Goal: Task Accomplishment & Management: Manage account settings

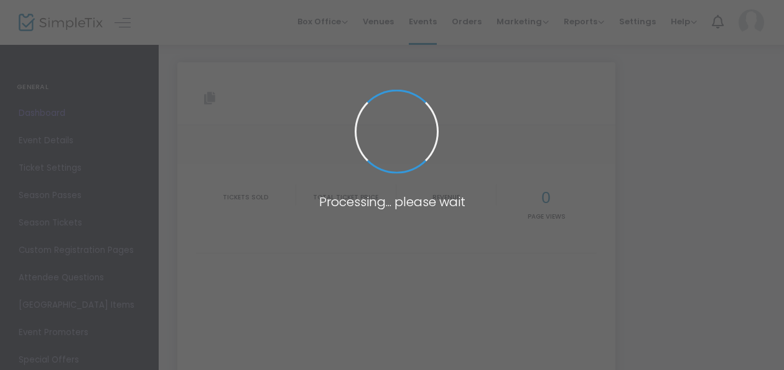
type input "[URL][DOMAIN_NAME]"
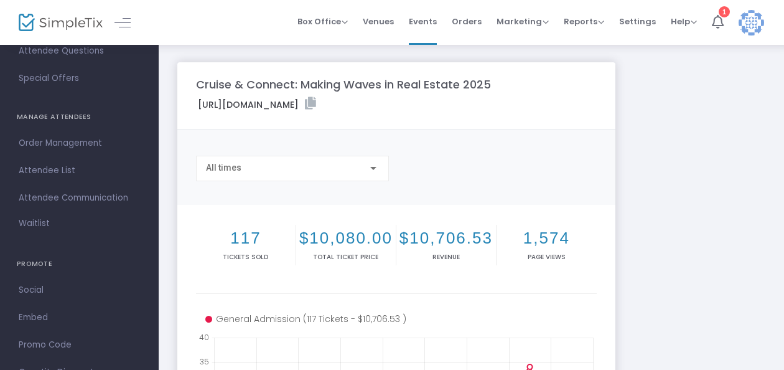
scroll to position [179, 0]
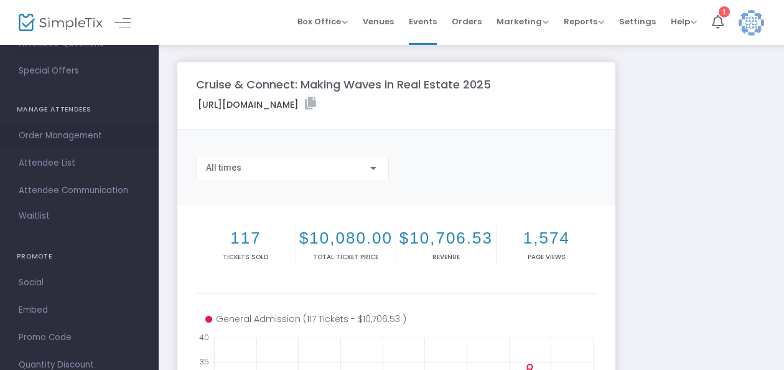
click at [71, 139] on span "Order Management" at bounding box center [79, 136] width 121 height 16
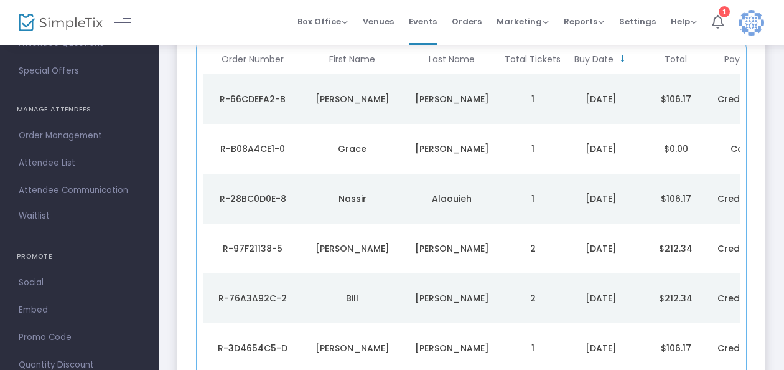
scroll to position [190, 0]
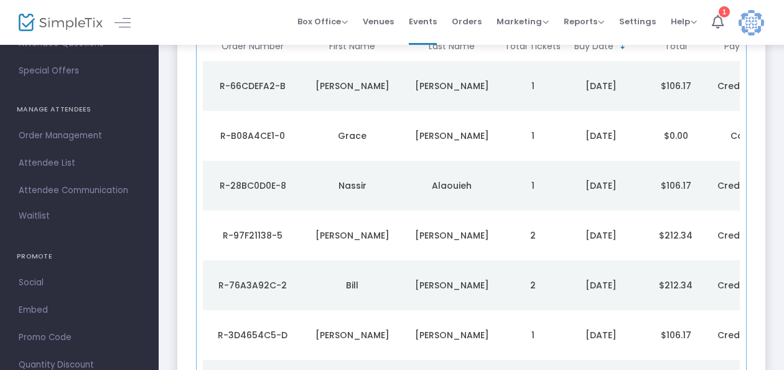
click at [261, 229] on div "R-97F21138-5" at bounding box center [252, 235] width 93 height 12
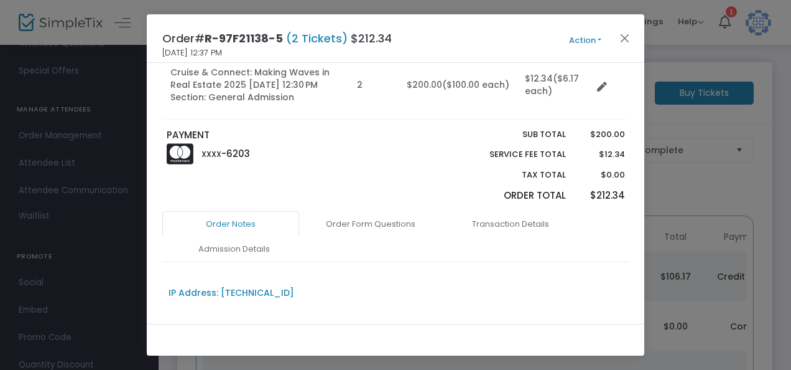
scroll to position [144, 0]
click at [225, 222] on link "Order Notes" at bounding box center [230, 225] width 137 height 26
click at [252, 294] on div "IP Address: [TECHNICAL_ID]" at bounding box center [232, 293] width 126 height 13
type input "[TECHNICAL_ID]"
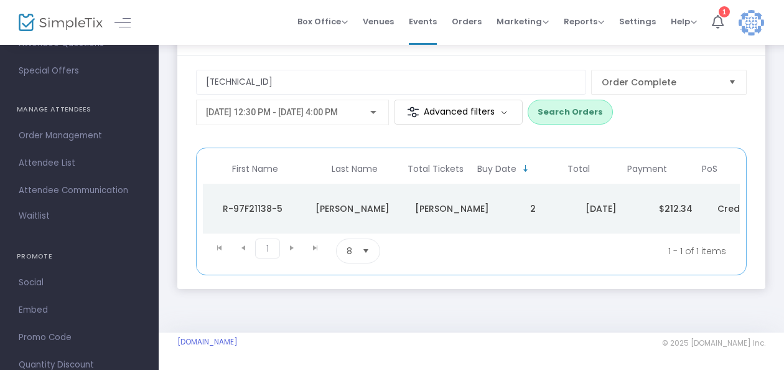
scroll to position [0, 0]
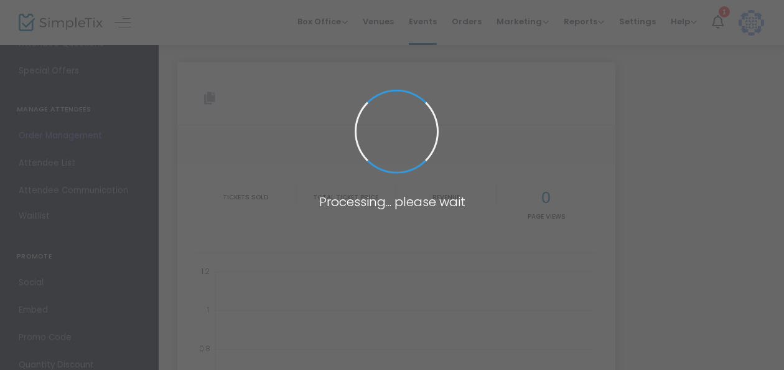
type input "[URL][DOMAIN_NAME]"
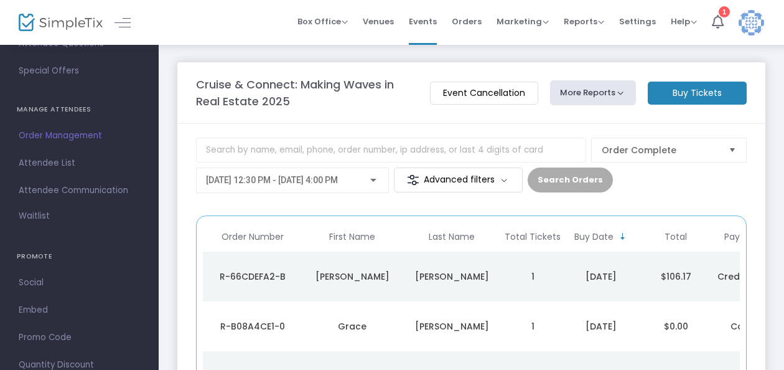
click at [71, 11] on div at bounding box center [49, 22] width 61 height 45
click at [49, 24] on img at bounding box center [61, 23] width 84 height 18
